Goal: Task Accomplishment & Management: Manage account settings

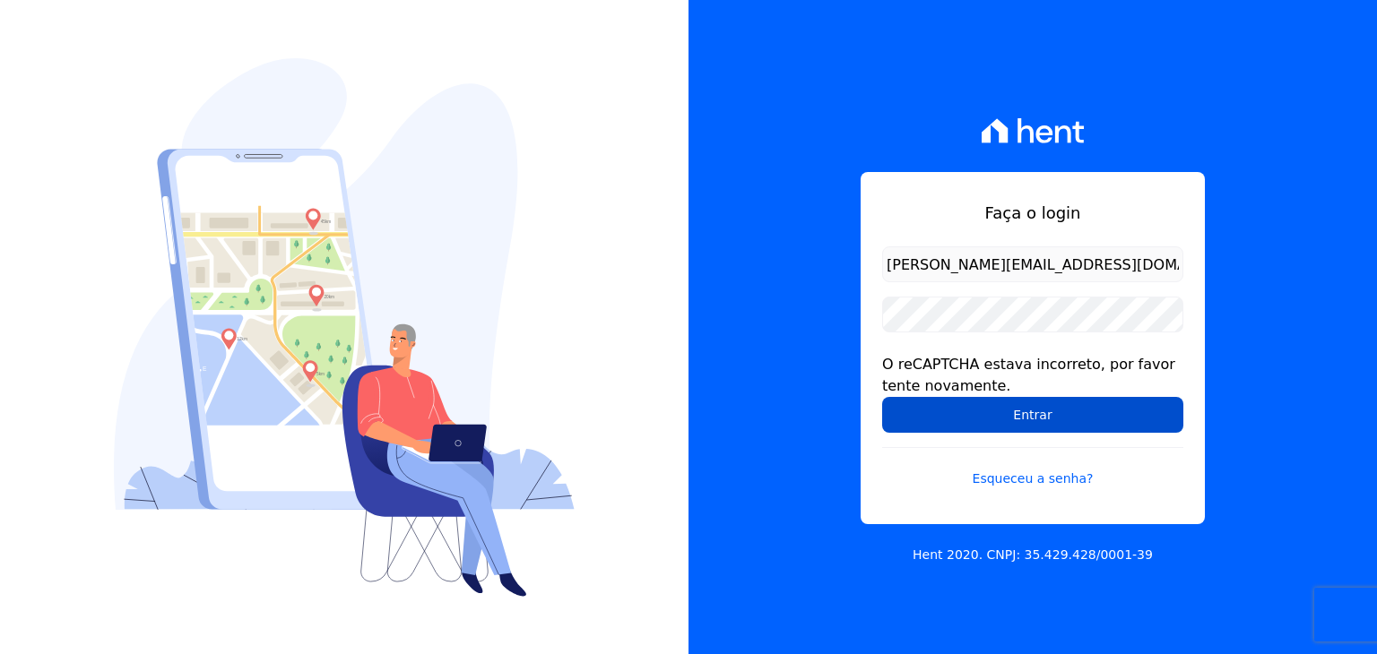
click at [1056, 424] on input "Entrar" at bounding box center [1032, 415] width 301 height 36
click at [1002, 413] on input "Entrar" at bounding box center [1032, 415] width 301 height 36
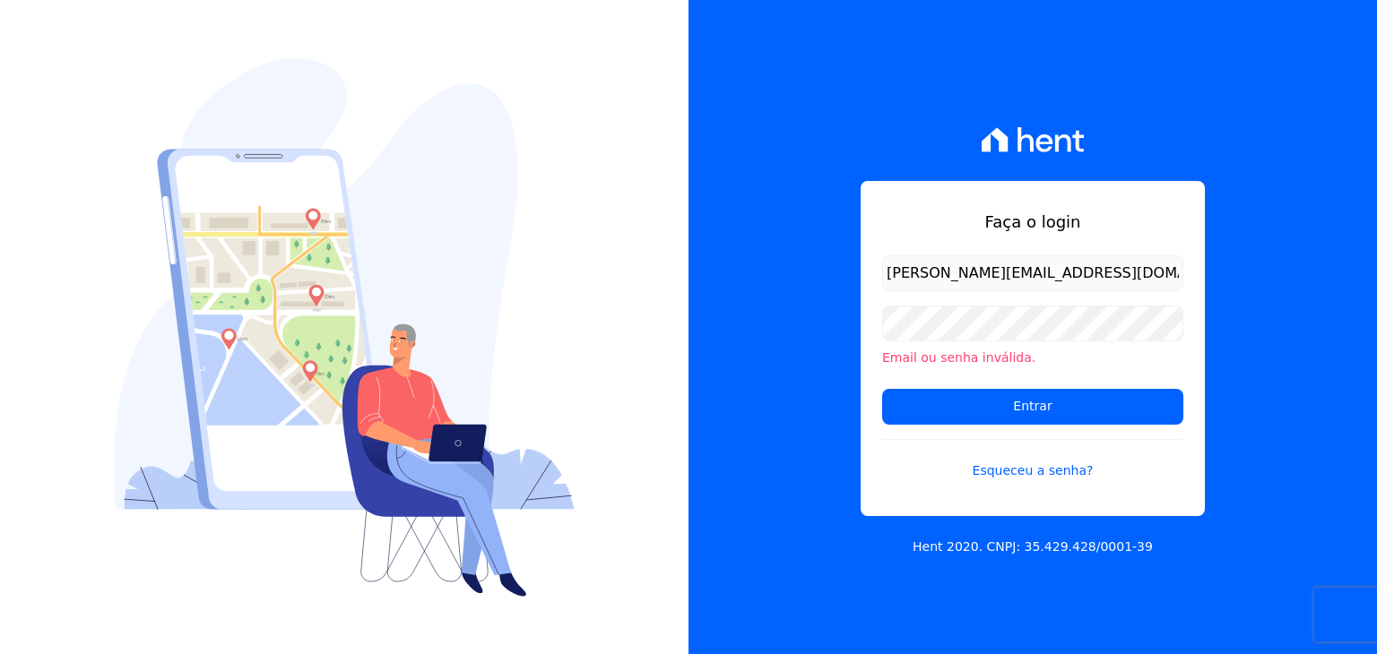
click at [1058, 425] on form "henrique.campos@priori.com.vc Email ou senha inválida. Entrar Esqueceu a senha?" at bounding box center [1032, 379] width 301 height 247
click at [1029, 411] on input "Entrar" at bounding box center [1032, 407] width 301 height 36
